Goal: Task Accomplishment & Management: Use online tool/utility

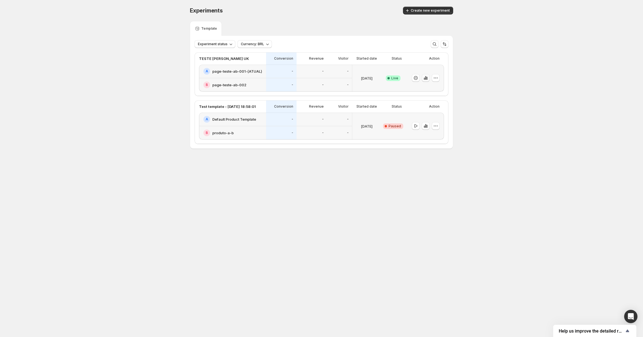
click at [426, 79] on icon "button" at bounding box center [425, 78] width 1 height 4
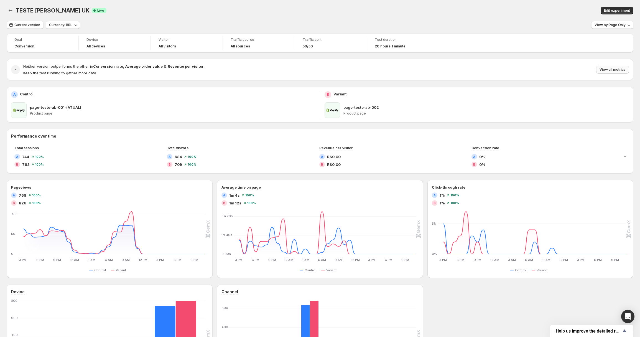
click at [609, 69] on span "View all metrics" at bounding box center [613, 69] width 26 height 4
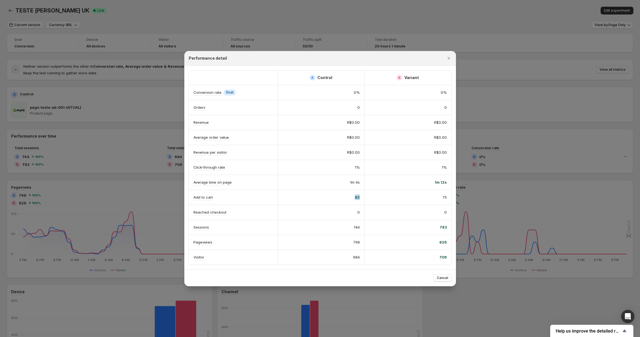
drag, startPoint x: 348, startPoint y: 197, endPoint x: 360, endPoint y: 201, distance: 13.3
click at [360, 201] on div "82" at bounding box center [321, 197] width 87 height 14
click at [408, 200] on div "75" at bounding box center [408, 197] width 78 height 6
click at [443, 278] on span "Cancel" at bounding box center [442, 278] width 11 height 4
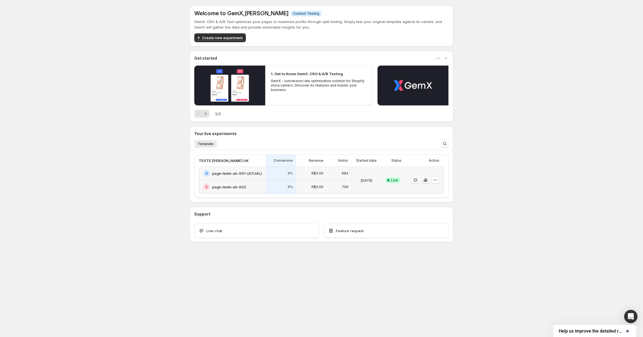
click at [427, 181] on icon "button" at bounding box center [426, 180] width 6 height 6
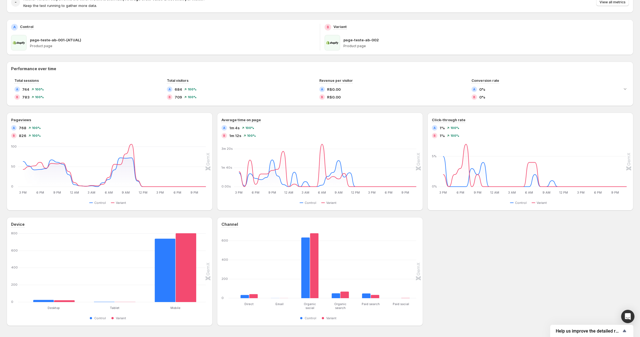
scroll to position [86, 0]
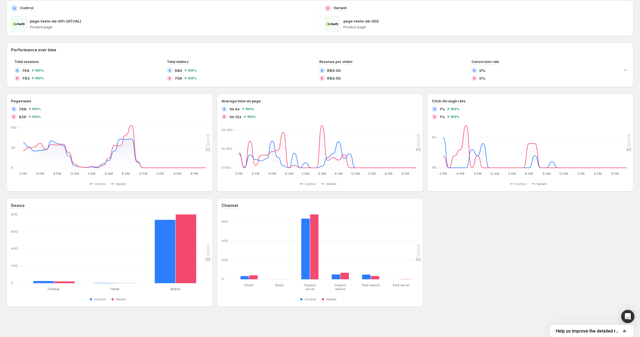
click at [639, 61] on div "TESTE [PERSON_NAME] UK. This page is ready TESTE [PERSON_NAME] UK Success Compl…" at bounding box center [320, 125] width 640 height 423
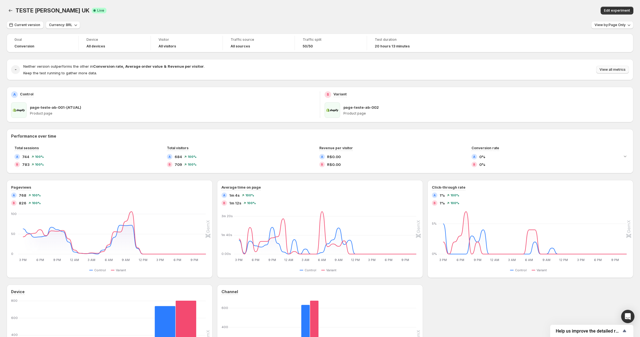
click at [617, 67] on button "View all metrics" at bounding box center [612, 70] width 33 height 8
